Goal: Information Seeking & Learning: Find specific fact

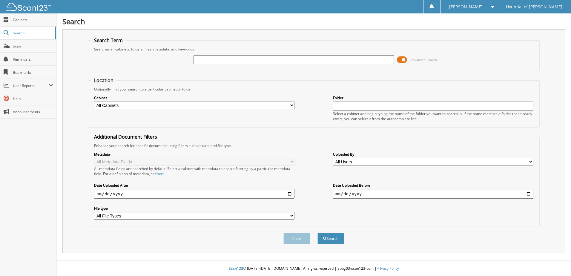
click at [277, 63] on input "text" at bounding box center [294, 59] width 201 height 9
type input "102088"
click at [318, 233] on button "Search" at bounding box center [331, 238] width 27 height 11
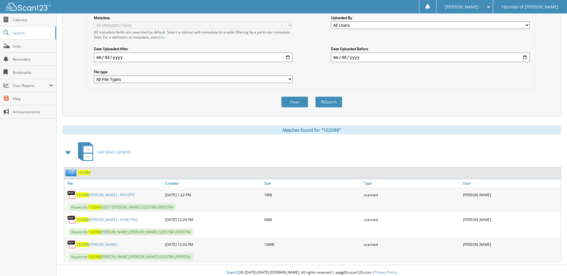
scroll to position [141, 0]
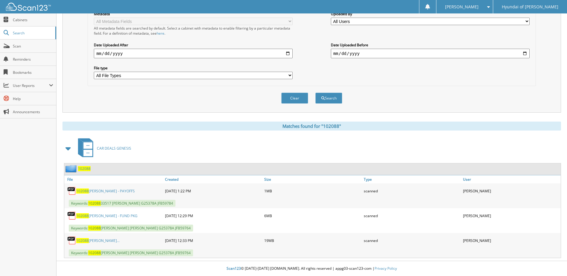
click at [120, 239] on link "102088 VERCRUYSSEN, TIMOTHY VERCRUYSS..." at bounding box center [97, 240] width 43 height 5
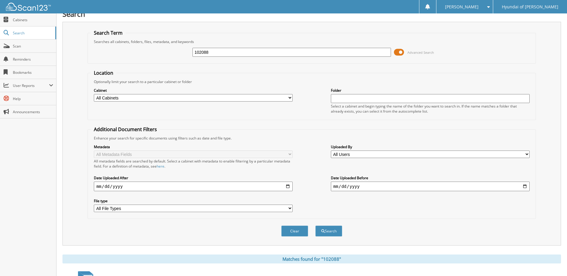
scroll to position [0, 0]
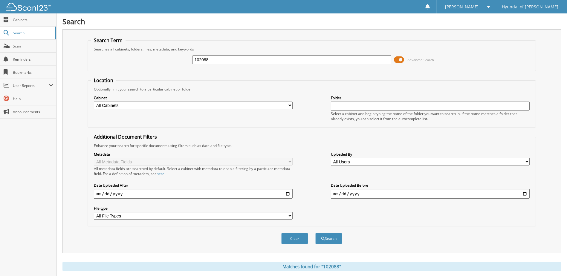
click at [216, 61] on input "102088" at bounding box center [291, 59] width 199 height 9
type input "102087"
click at [315, 233] on button "Search" at bounding box center [328, 238] width 27 height 11
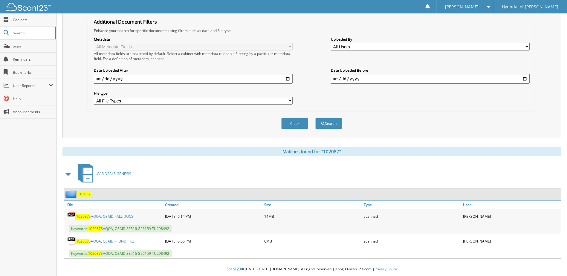
scroll to position [116, 0]
click at [81, 215] on span "102087" at bounding box center [82, 215] width 13 height 5
click at [21, 32] on span "Search" at bounding box center [32, 32] width 39 height 5
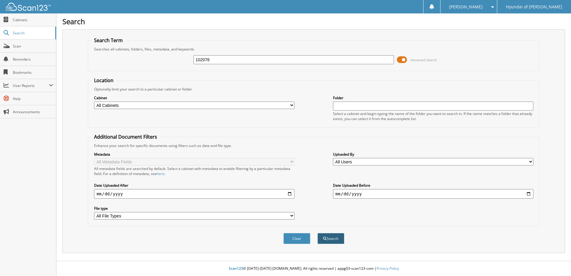
type input "102076"
click at [328, 236] on button "Search" at bounding box center [331, 238] width 27 height 11
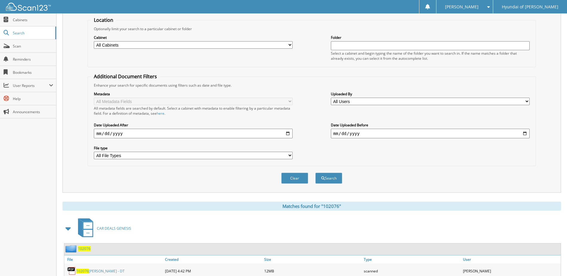
scroll to position [116, 0]
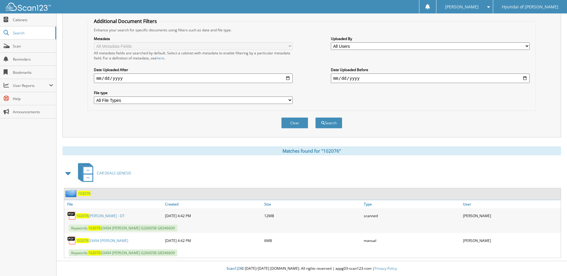
click at [128, 241] on link "102076 33494 ROBERTSON, BRANDON - ST" at bounding box center [102, 240] width 52 height 5
click at [125, 216] on link "102076 ROBERTSON, BRANDON - DT" at bounding box center [100, 215] width 48 height 5
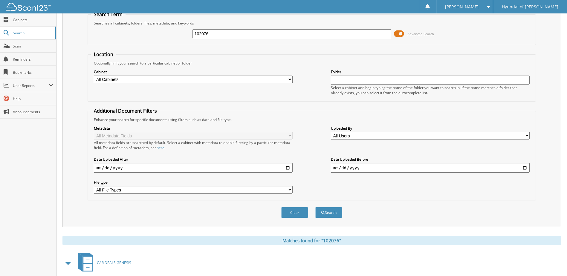
scroll to position [0, 0]
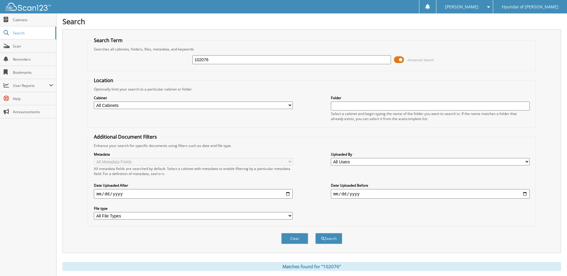
drag, startPoint x: 217, startPoint y: 61, endPoint x: 179, endPoint y: 59, distance: 38.3
click at [187, 59] on div "102076 Advanced Search" at bounding box center [311, 60] width 441 height 16
click at [166, 59] on div "102076 Advanced Search" at bounding box center [311, 60] width 441 height 16
drag, startPoint x: 211, startPoint y: 58, endPoint x: 167, endPoint y: 61, distance: 43.5
click at [167, 61] on div "102076 Advanced Search" at bounding box center [311, 60] width 441 height 16
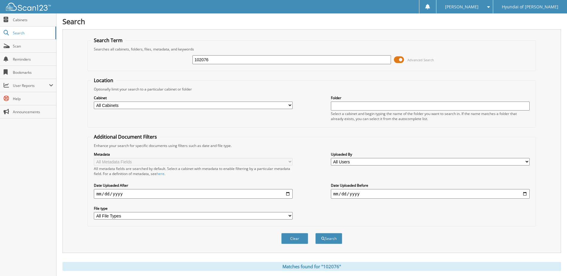
paste input "100"
type input "102100"
click at [328, 239] on button "Search" at bounding box center [328, 238] width 27 height 11
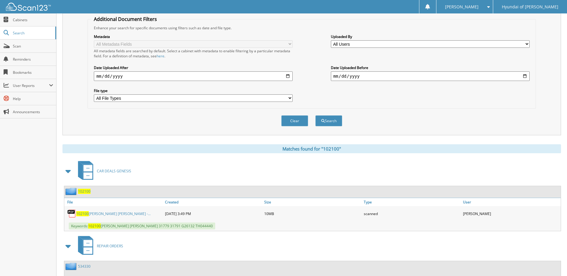
scroll to position [179, 0]
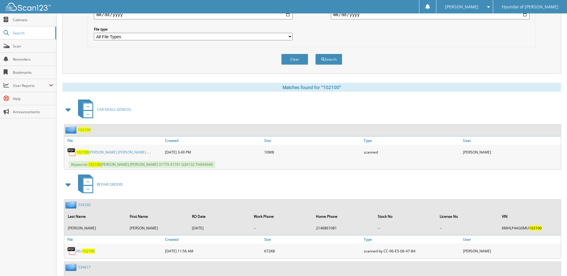
click at [136, 151] on link "102100 CUMLEY, ERIC CUMLEY, SHELLEY -..." at bounding box center [113, 152] width 74 height 5
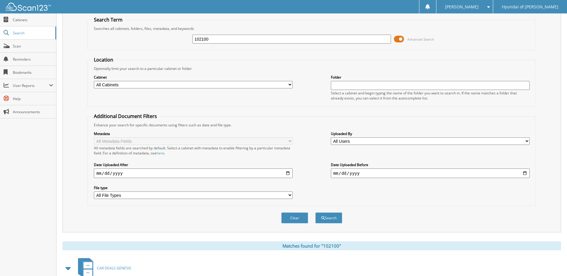
scroll to position [0, 0]
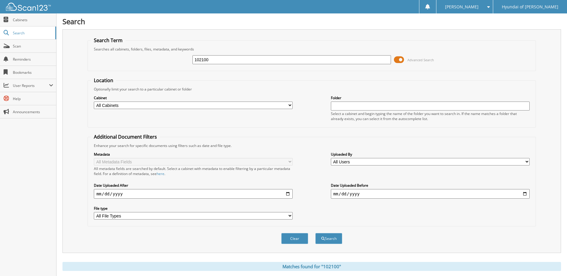
drag, startPoint x: 218, startPoint y: 62, endPoint x: 174, endPoint y: 64, distance: 43.7
click at [174, 64] on div "102100 Advanced Search" at bounding box center [311, 60] width 441 height 16
paste input "1546"
type input "101546"
click at [315, 233] on button "Search" at bounding box center [328, 238] width 27 height 11
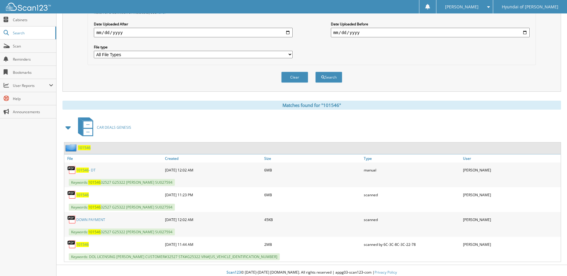
scroll to position [166, 0]
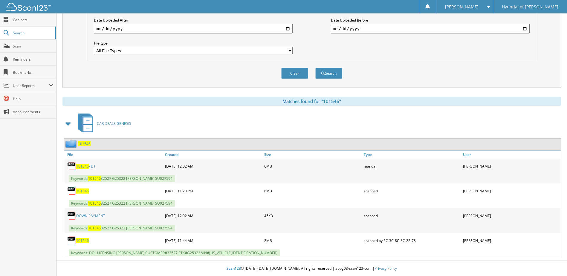
click at [97, 214] on link "DOWN PAYMENT" at bounding box center [90, 215] width 29 height 5
click at [82, 192] on span "101546" at bounding box center [82, 191] width 13 height 5
